Goal: Complete application form: Complete application form

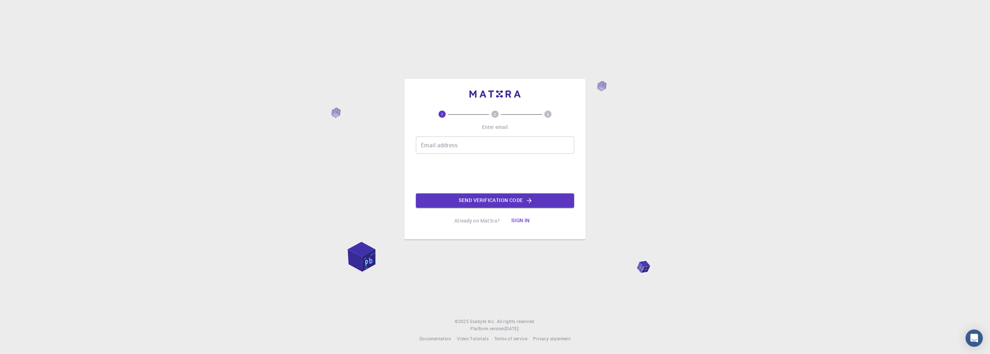
click at [483, 146] on input "Email address" at bounding box center [495, 144] width 158 height 17
type input "і"
type input "[EMAIL_ADDRESS][DOMAIN_NAME]"
click at [556, 201] on button "Send verification code" at bounding box center [495, 200] width 158 height 14
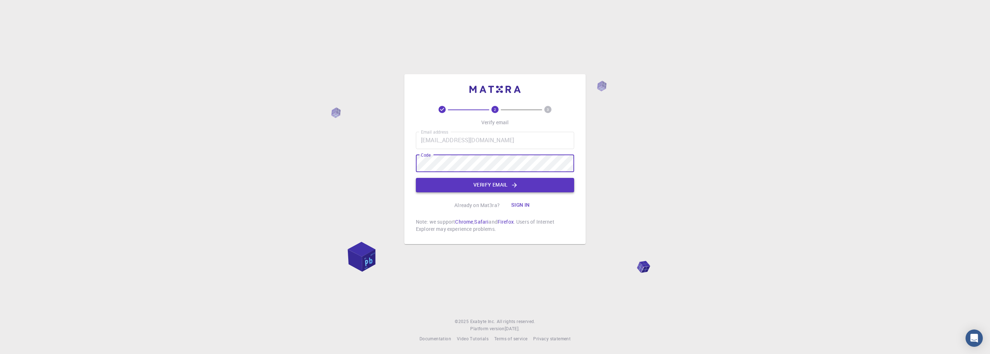
click at [547, 185] on button "Verify email" at bounding box center [495, 185] width 158 height 14
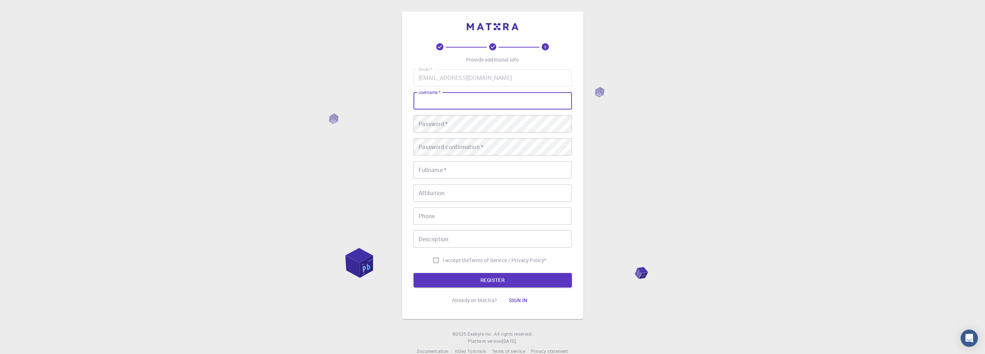
click at [474, 103] on input "username   *" at bounding box center [493, 100] width 158 height 17
type input "Nlia3421"
drag, startPoint x: 460, startPoint y: 171, endPoint x: 464, endPoint y: 166, distance: 6.2
click at [462, 168] on input "Fullname   *" at bounding box center [493, 169] width 158 height 17
click at [439, 195] on input "Affiliation" at bounding box center [493, 192] width 158 height 17
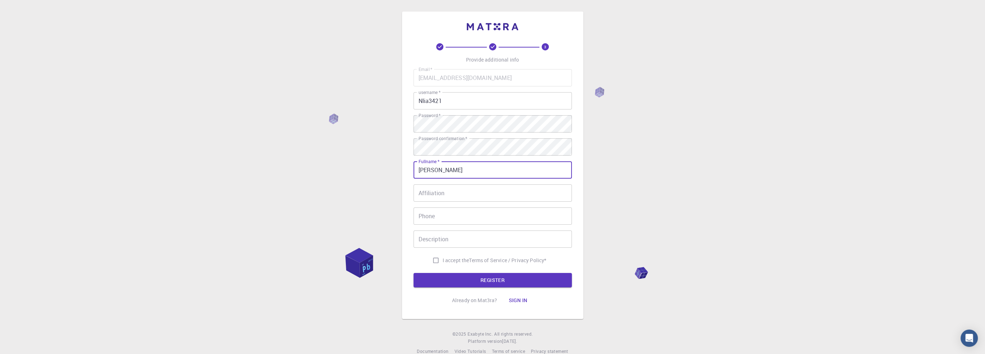
click at [474, 172] on input "[PERSON_NAME]" at bounding box center [493, 169] width 158 height 17
type input "[PERSON_NAME]"
click at [489, 191] on input "Affiliation" at bounding box center [493, 192] width 158 height 17
drag, startPoint x: 496, startPoint y: 216, endPoint x: 500, endPoint y: 224, distance: 8.9
click at [496, 216] on input "Phone" at bounding box center [493, 215] width 158 height 17
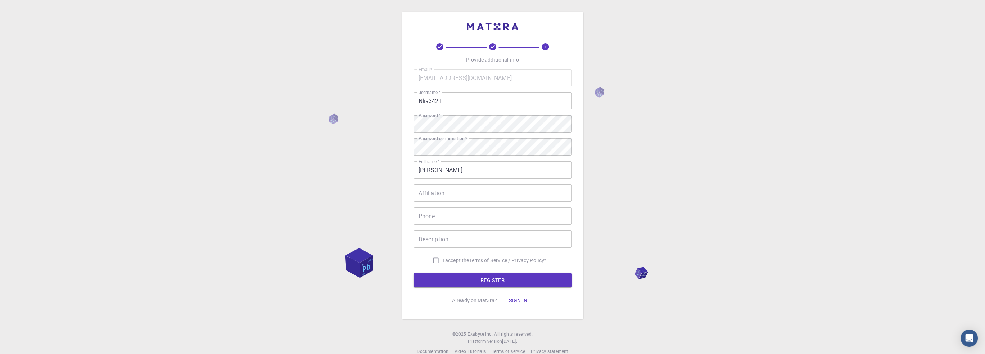
click at [451, 256] on label "I accept the Terms of Service / Privacy Policy *" at bounding box center [488, 260] width 118 height 14
click at [443, 256] on input "I accept the Terms of Service / Privacy Policy *" at bounding box center [436, 260] width 14 height 14
checkbox input "true"
click at [502, 279] on button "REGISTER" at bounding box center [493, 280] width 158 height 14
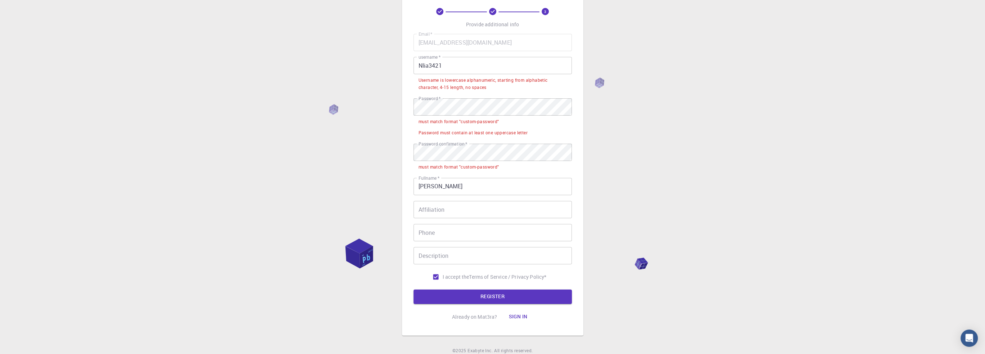
scroll to position [36, 0]
click at [544, 293] on button "REGISTER" at bounding box center [493, 296] width 158 height 14
drag, startPoint x: 451, startPoint y: 64, endPoint x: 429, endPoint y: 64, distance: 22.3
click at [429, 64] on input "Nlia3421" at bounding box center [493, 64] width 158 height 17
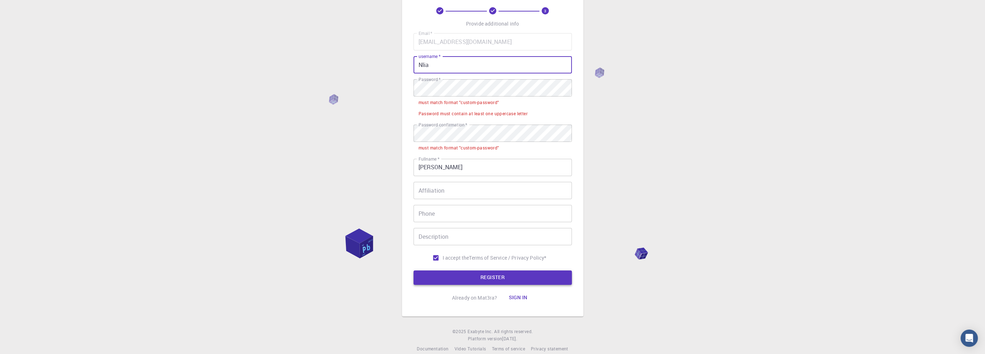
type input "Nlia"
click at [479, 278] on button "REGISTER" at bounding box center [493, 277] width 158 height 14
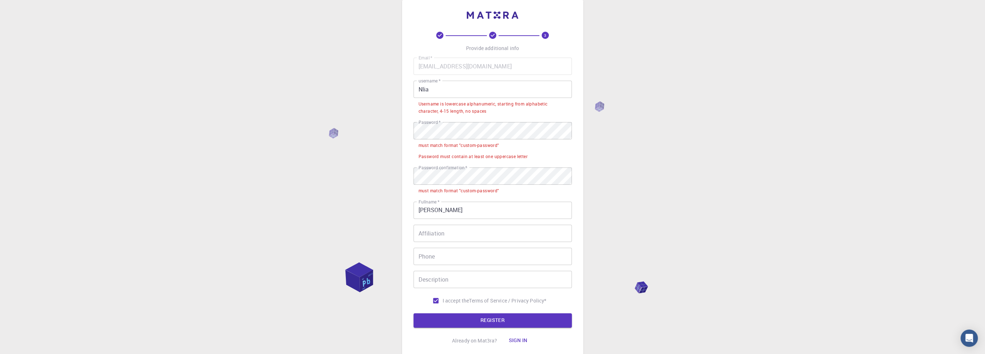
scroll to position [0, 0]
